Goal: Contribute content

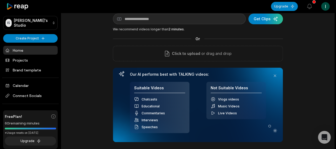
click at [187, 55] on span "Click to upload" at bounding box center [186, 53] width 28 height 6
click at [0, 0] on input "Click to upload" at bounding box center [0, 0] width 0 height 0
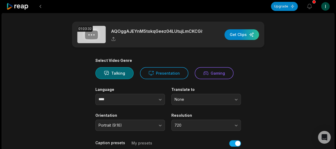
click at [245, 36] on div "button" at bounding box center [242, 34] width 35 height 11
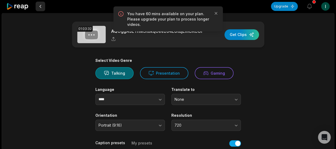
click at [41, 7] on button at bounding box center [41, 7] width 10 height 10
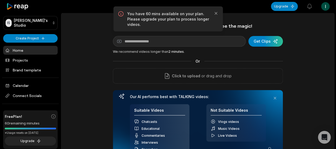
scroll to position [22, 0]
